Goal: Transaction & Acquisition: Purchase product/service

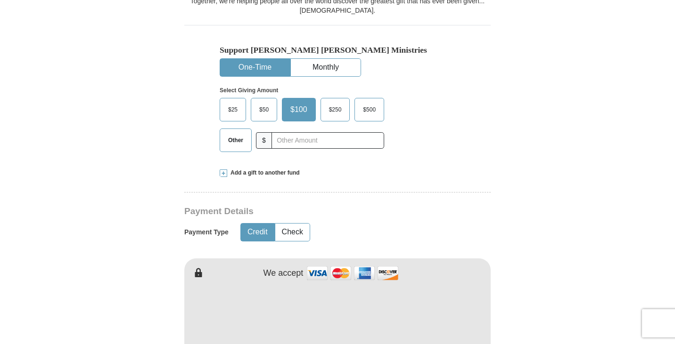
scroll to position [306, 0]
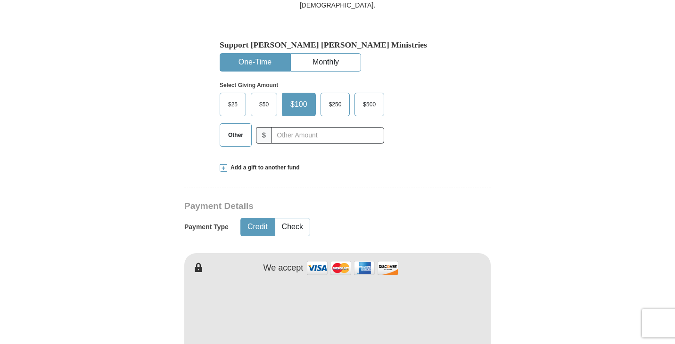
click at [290, 219] on button "Check" at bounding box center [292, 227] width 34 height 17
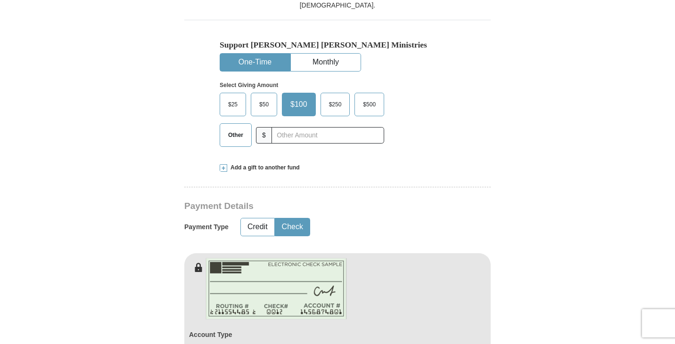
click at [290, 219] on button "Check" at bounding box center [292, 227] width 34 height 17
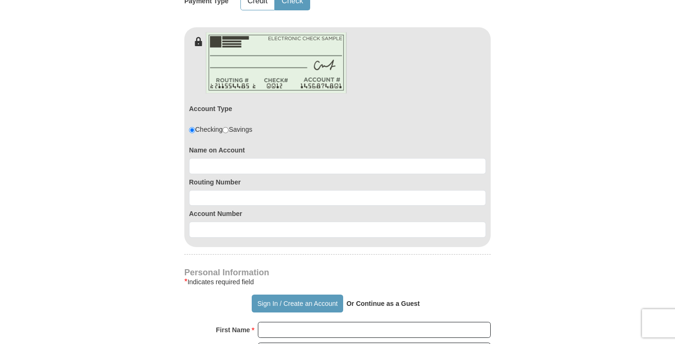
scroll to position [591, 0]
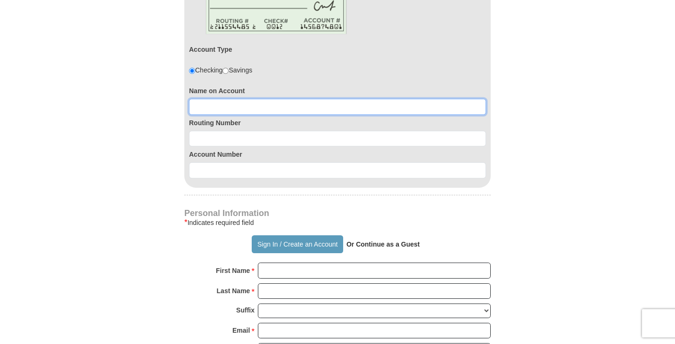
click at [206, 99] on input at bounding box center [337, 107] width 297 height 16
click at [205, 99] on input at bounding box center [337, 107] width 297 height 16
type input "Lynette R Malm Hunter"
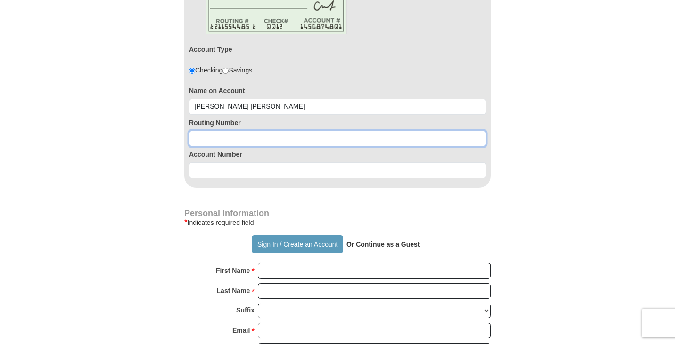
click at [197, 131] on input at bounding box center [337, 139] width 297 height 16
type input "102306699"
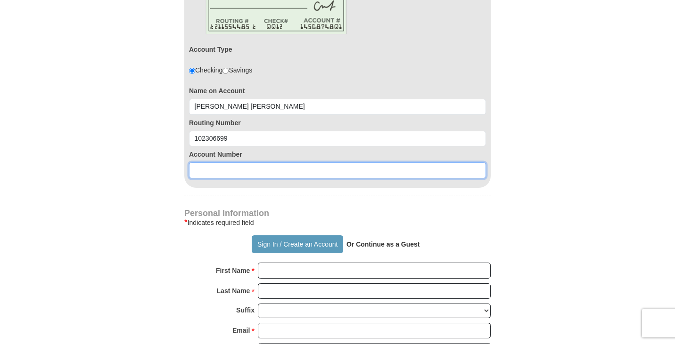
click at [210, 163] on input at bounding box center [337, 171] width 297 height 16
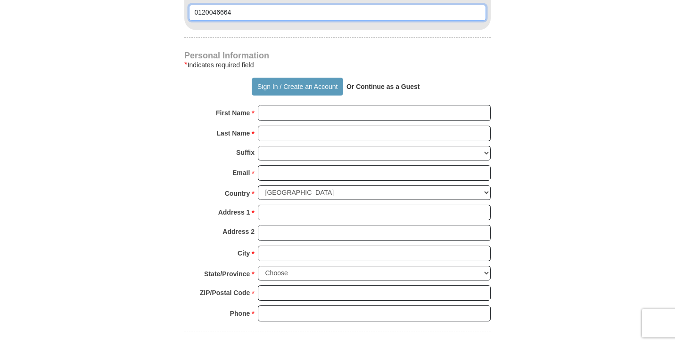
scroll to position [745, 0]
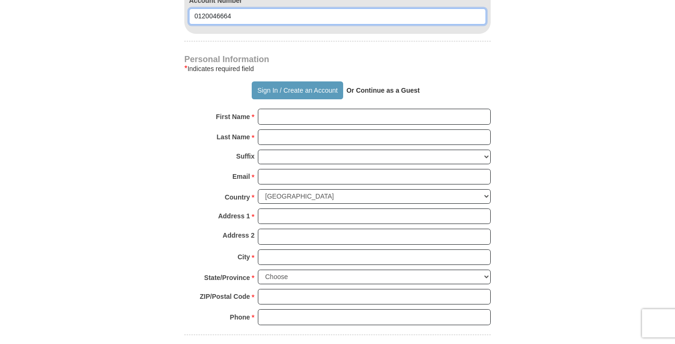
type input "0120046664"
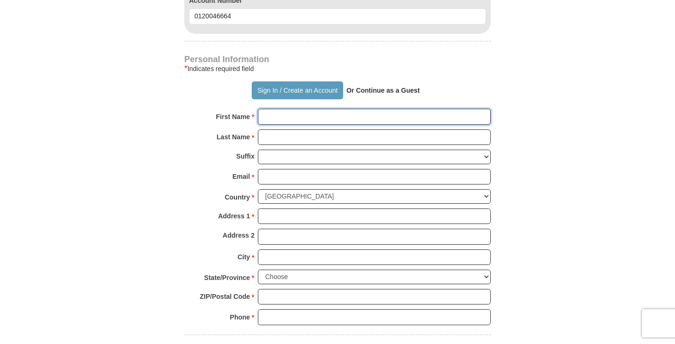
click at [277, 109] on input "First Name *" at bounding box center [374, 117] width 233 height 16
type input "Lynette"
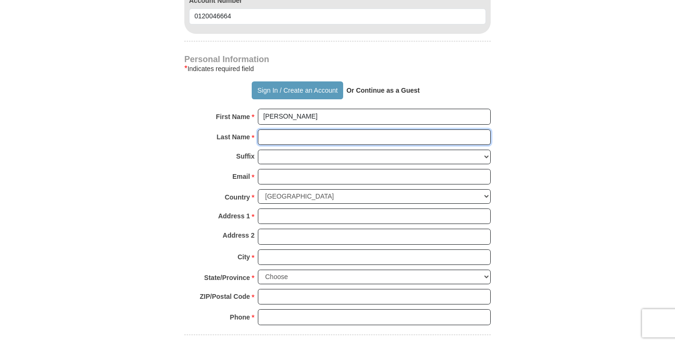
type input "Malm-Hunter"
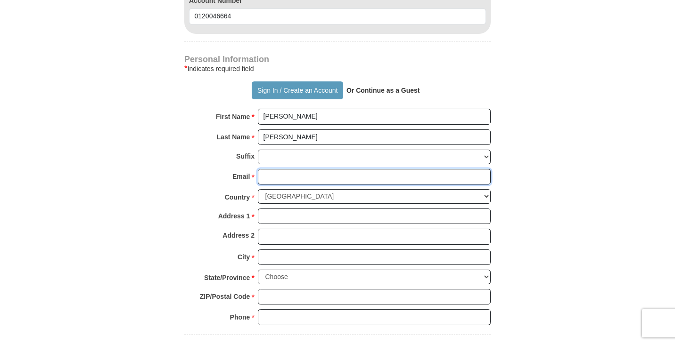
type input "lynetteravae@yahoo.com"
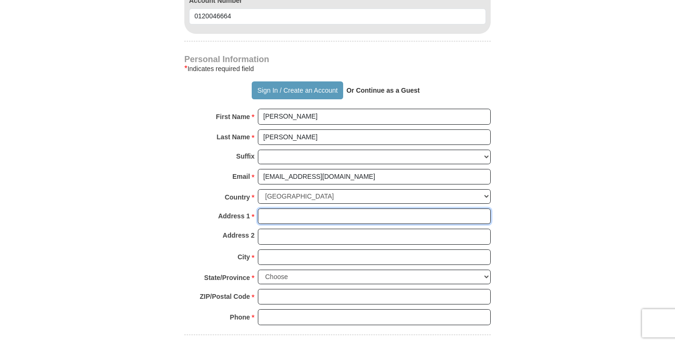
type input "2700 Road 32,"
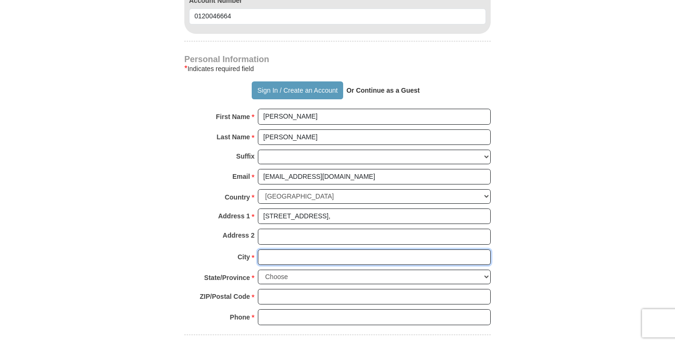
type input "YODER"
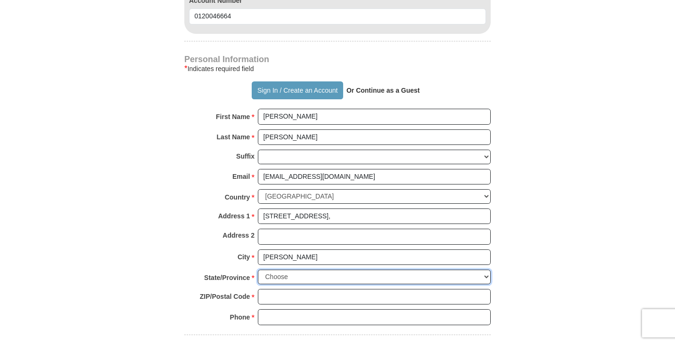
select select "WY"
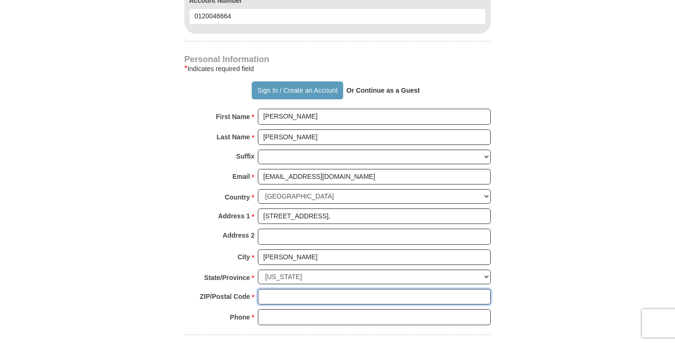
type input "82244"
type input "3073380817"
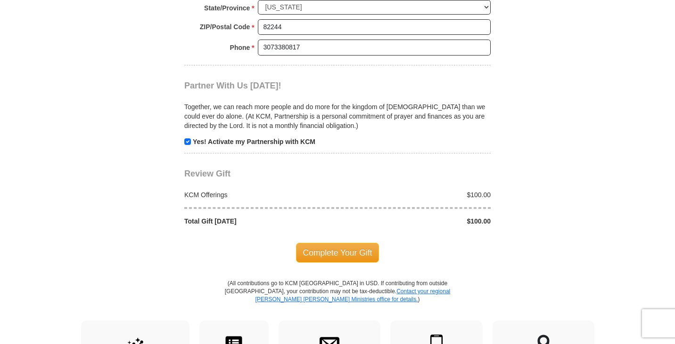
scroll to position [1024, 0]
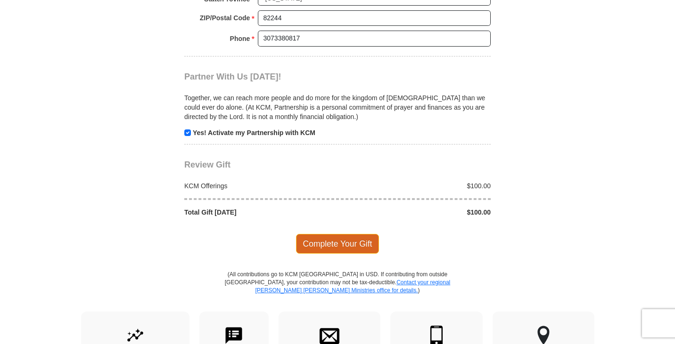
click at [329, 234] on span "Complete Your Gift" at bounding box center [337, 244] width 83 height 20
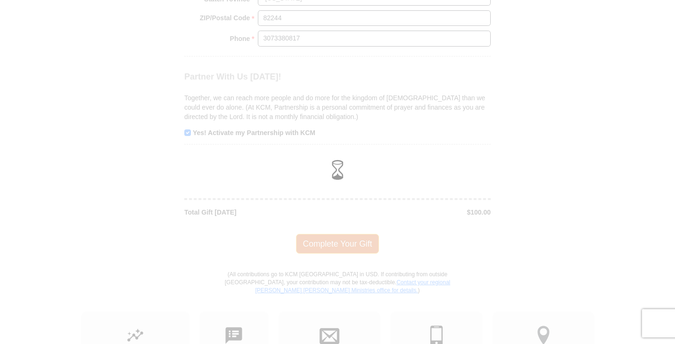
click at [329, 221] on div at bounding box center [337, 172] width 675 height 344
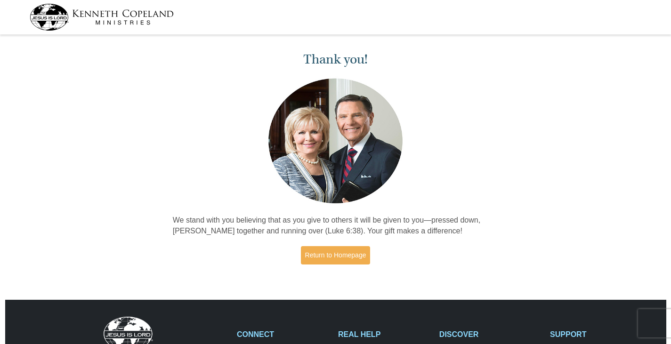
click at [50, 24] on img at bounding box center [102, 17] width 144 height 27
